Goal: Transaction & Acquisition: Download file/media

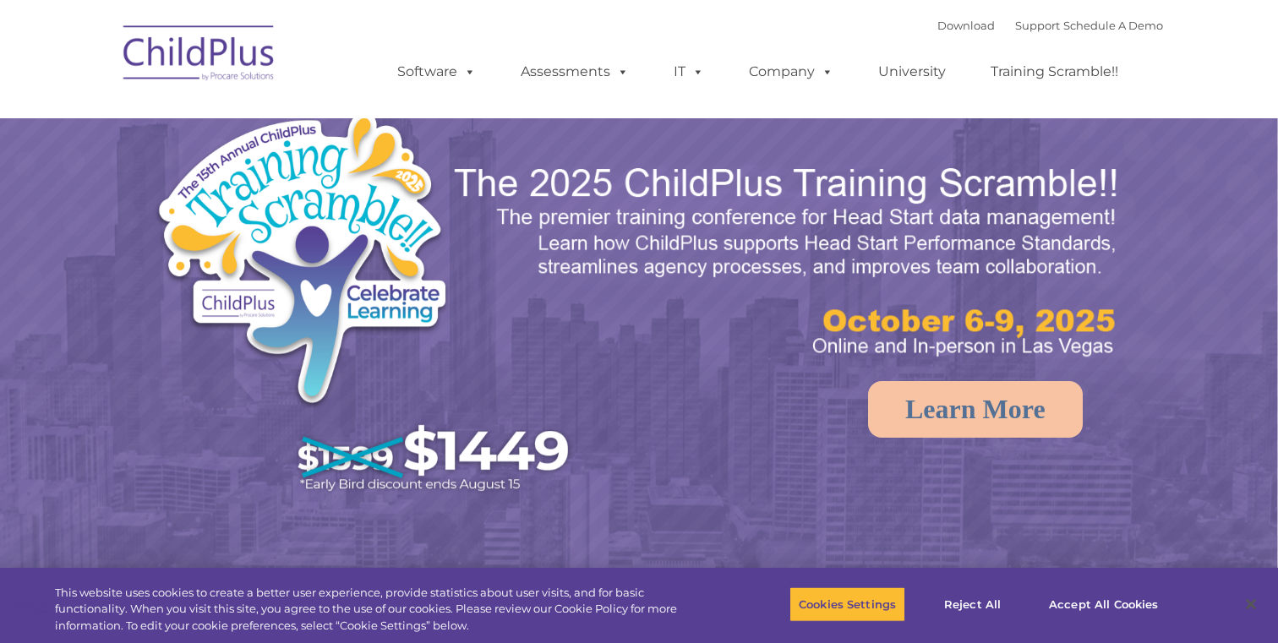
select select "MEDIUM"
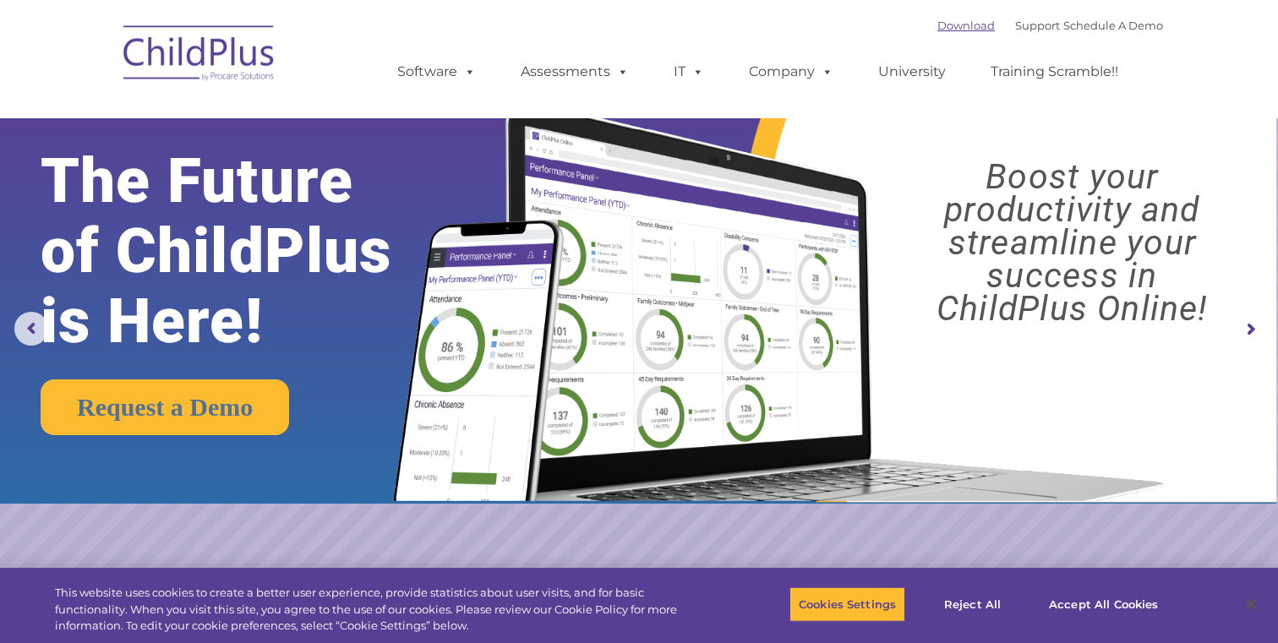
click at [937, 22] on link "Download" at bounding box center [965, 26] width 57 height 14
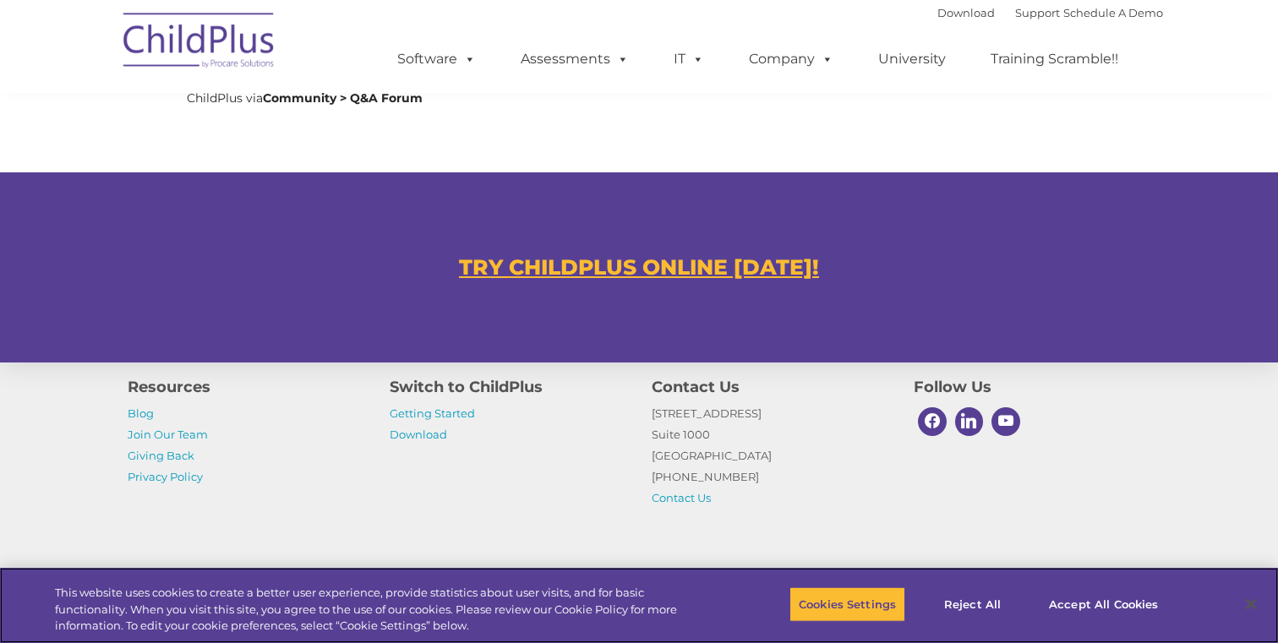
scroll to position [1021, 0]
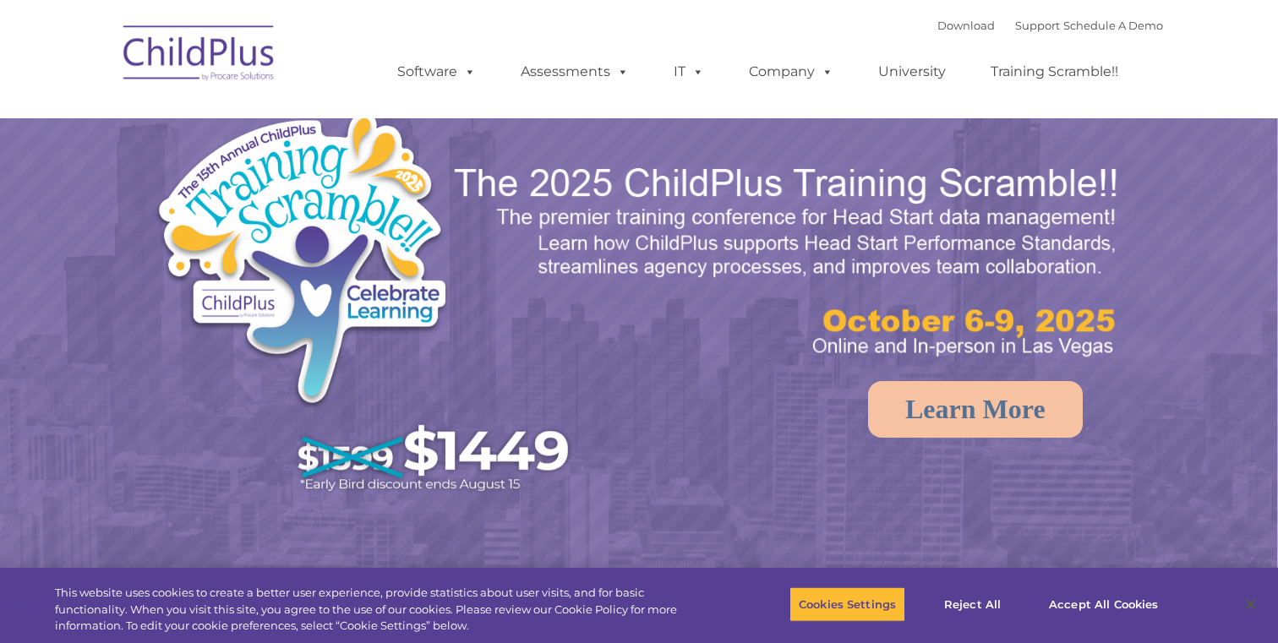
select select "MEDIUM"
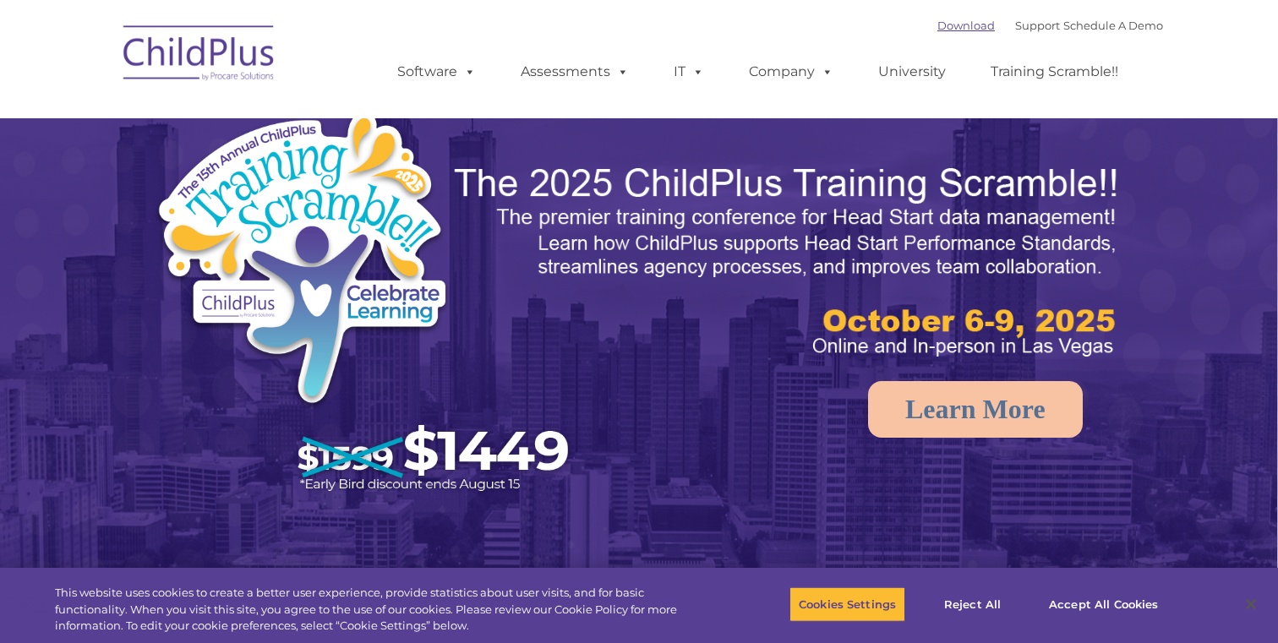
click at [949, 31] on link "Download" at bounding box center [965, 26] width 57 height 14
